Goal: Task Accomplishment & Management: Use online tool/utility

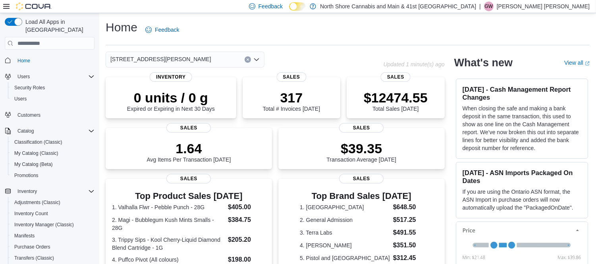
scroll to position [122, 0]
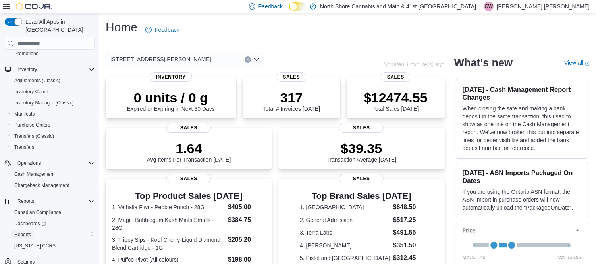
click at [24, 232] on span "Reports" at bounding box center [22, 235] width 17 height 6
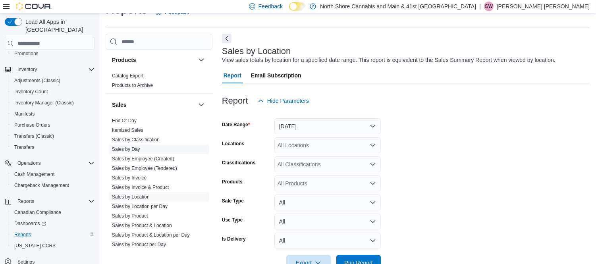
scroll to position [574, 0]
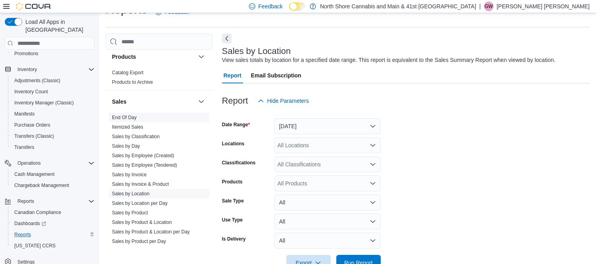
click at [136, 115] on link "End Of Day" at bounding box center [124, 118] width 25 height 6
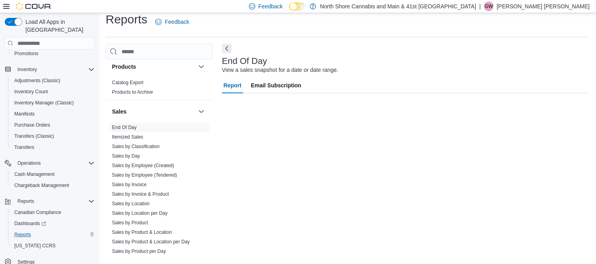
scroll to position [8, 0]
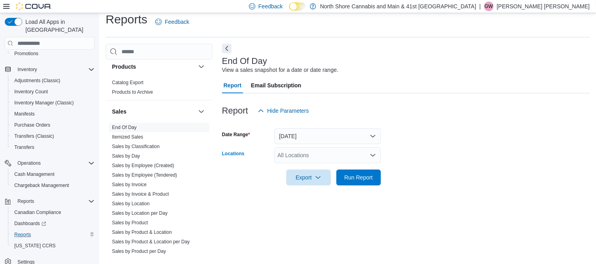
click at [300, 154] on div "All Locations" at bounding box center [328, 155] width 106 height 16
type input "***"
click at [304, 168] on span "1520 Barrow St." at bounding box center [342, 169] width 101 height 8
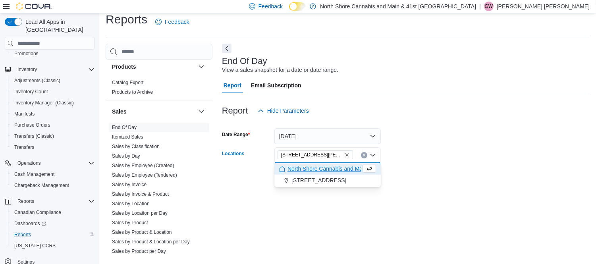
click at [420, 143] on form "Date Range Today Locations 1520 Barrow St. Combo box. Selected. 1520 Barrow St.…" at bounding box center [406, 152] width 368 height 67
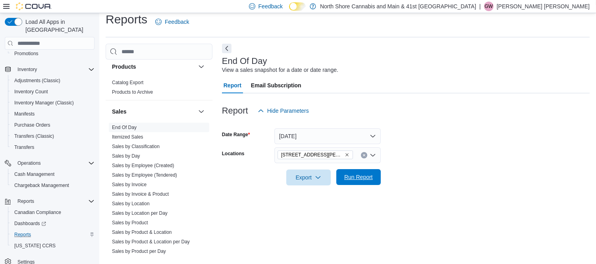
click at [365, 176] on span "Run Report" at bounding box center [359, 177] width 29 height 8
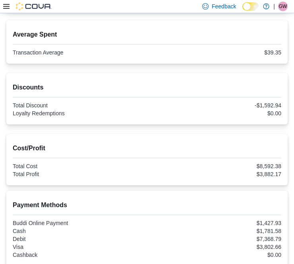
scroll to position [203, 0]
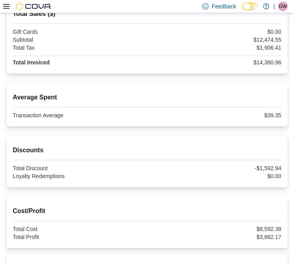
drag, startPoint x: 101, startPoint y: 199, endPoint x: 50, endPoint y: 123, distance: 91.1
click at [101, 199] on div "Cost/Profit Total Cost $8,592.38 Total Profit $3,882.17" at bounding box center [146, 222] width 281 height 51
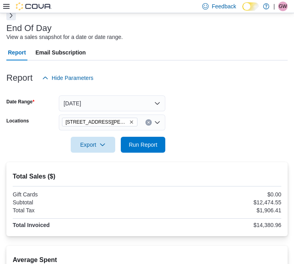
scroll to position [0, 0]
